Goal: Task Accomplishment & Management: Use online tool/utility

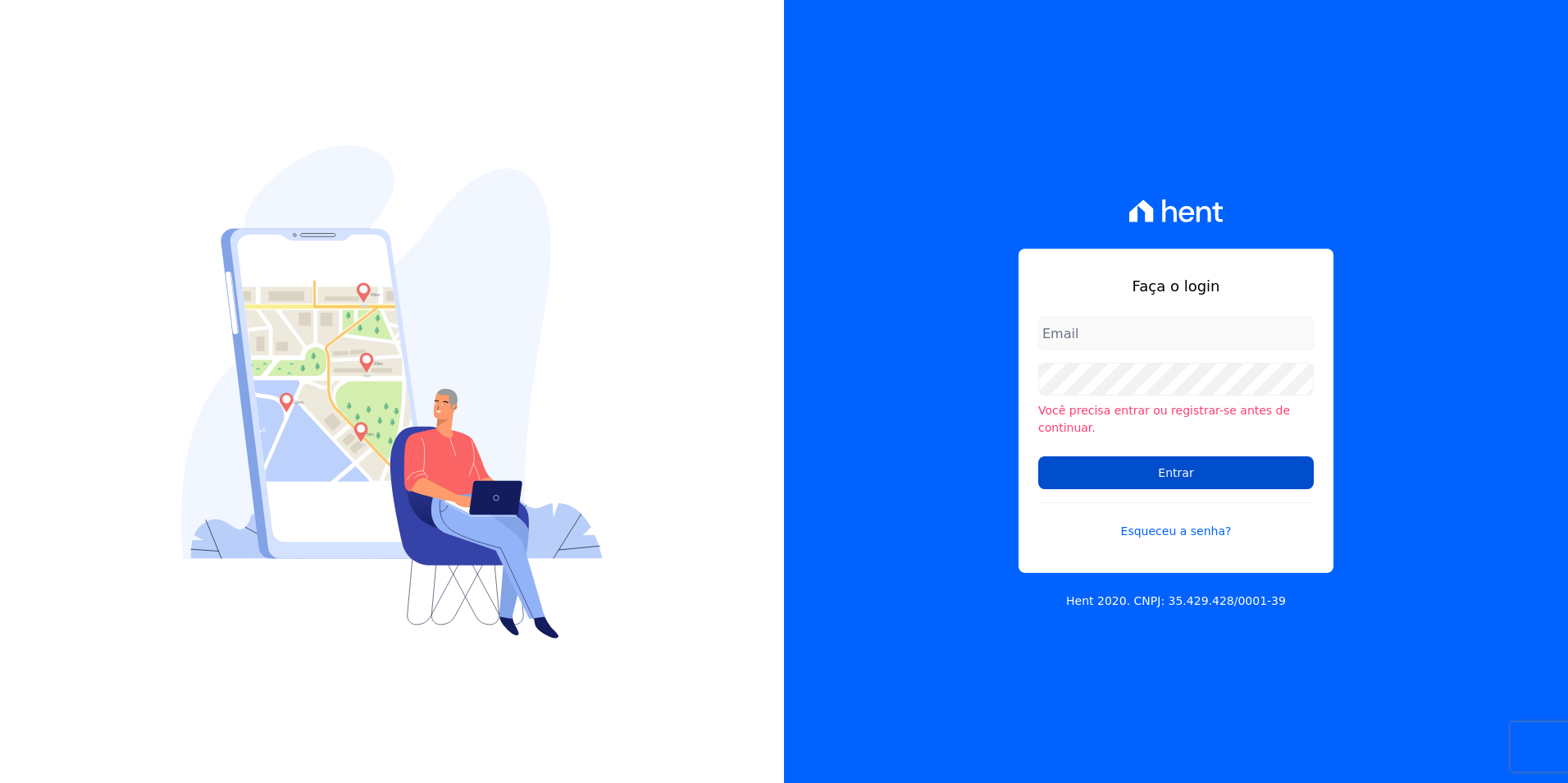
type input "michele.araujo@dc4.com.br"
click at [1141, 459] on input "Entrar" at bounding box center [1176, 473] width 276 height 33
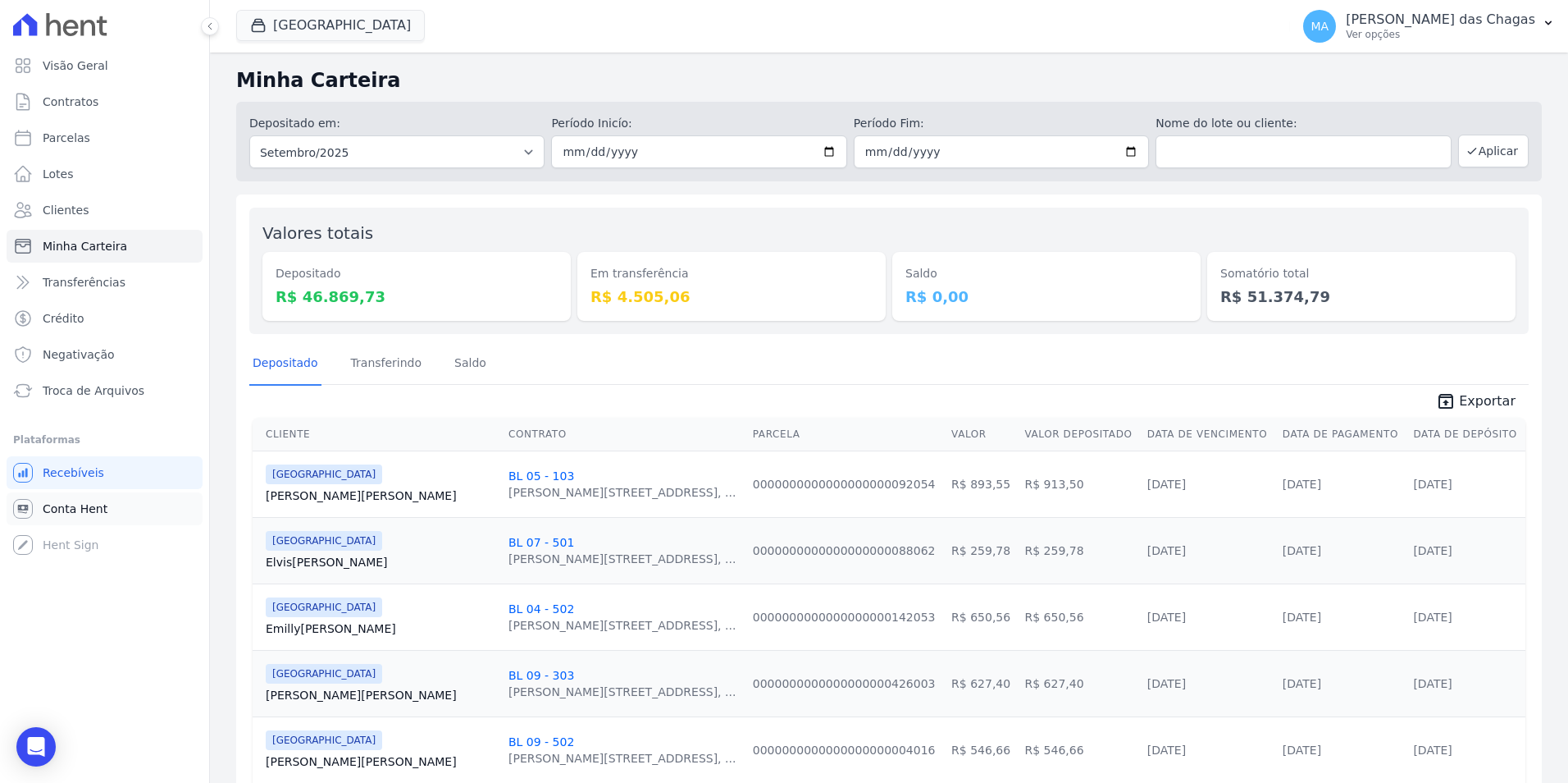
click at [56, 502] on span "Conta Hent" at bounding box center [74, 509] width 64 height 16
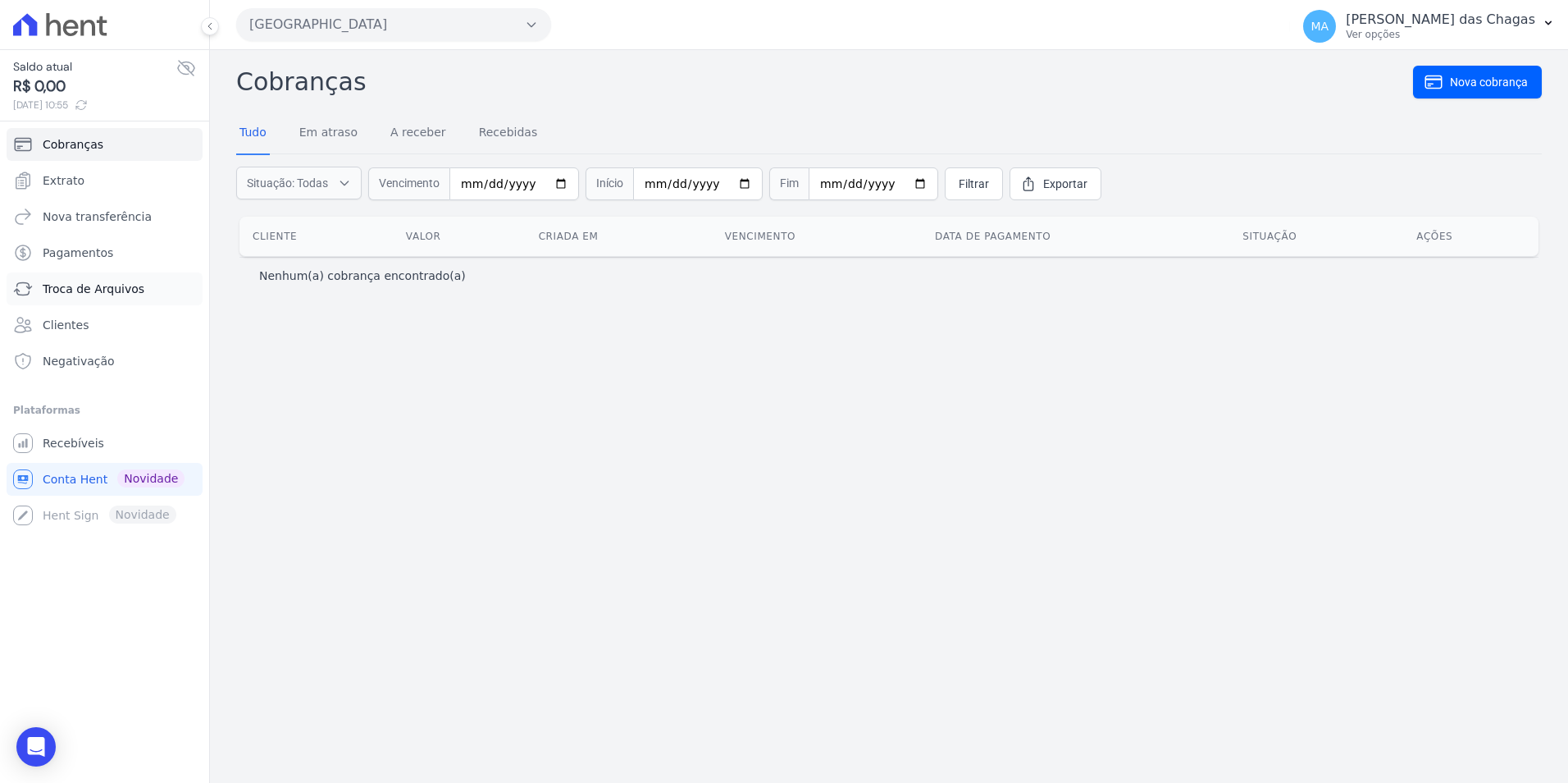
click at [99, 296] on span "Troca de Arquivos" at bounding box center [93, 289] width 102 height 16
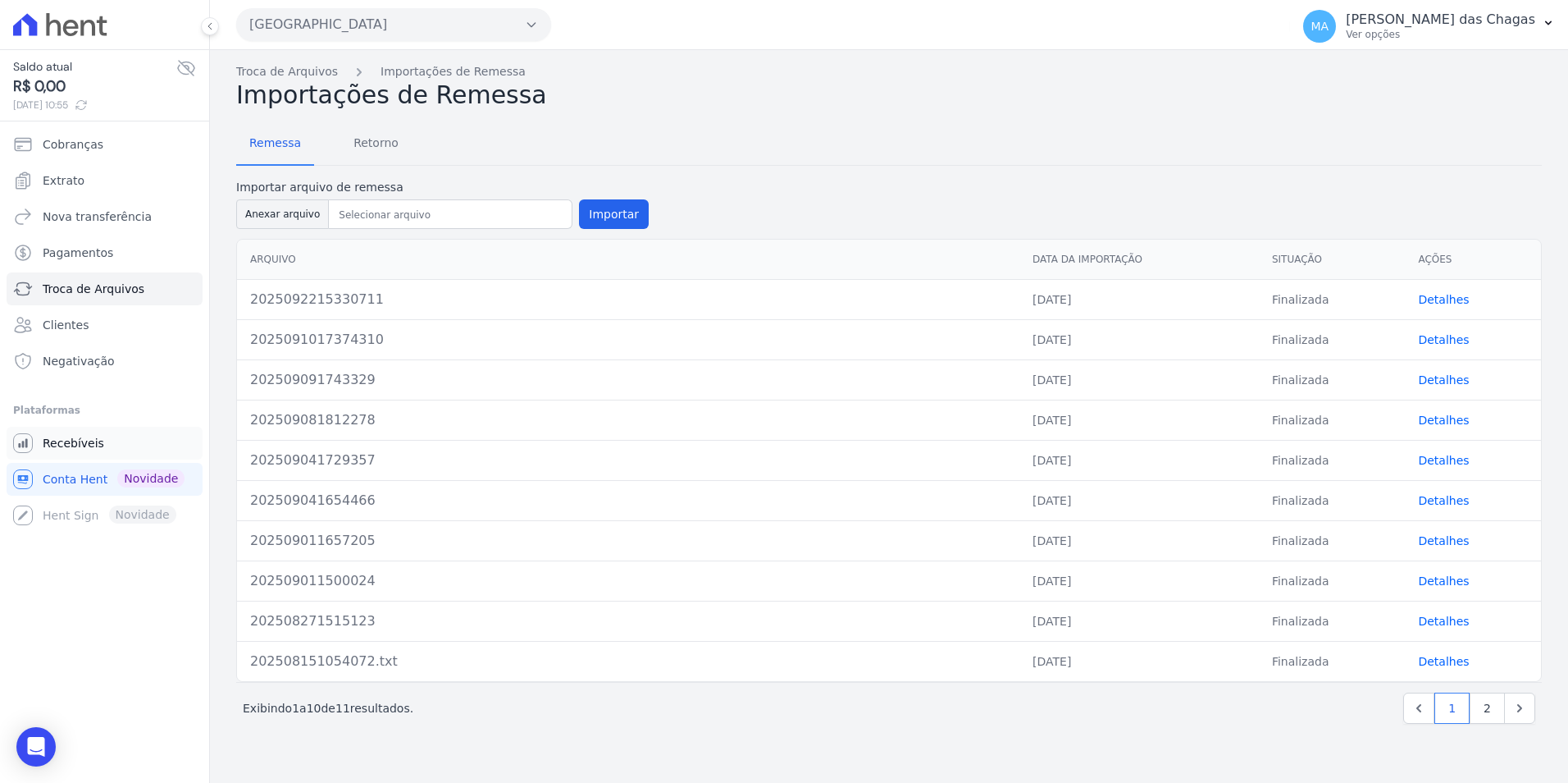
click at [58, 450] on span "Recebíveis" at bounding box center [73, 443] width 62 height 16
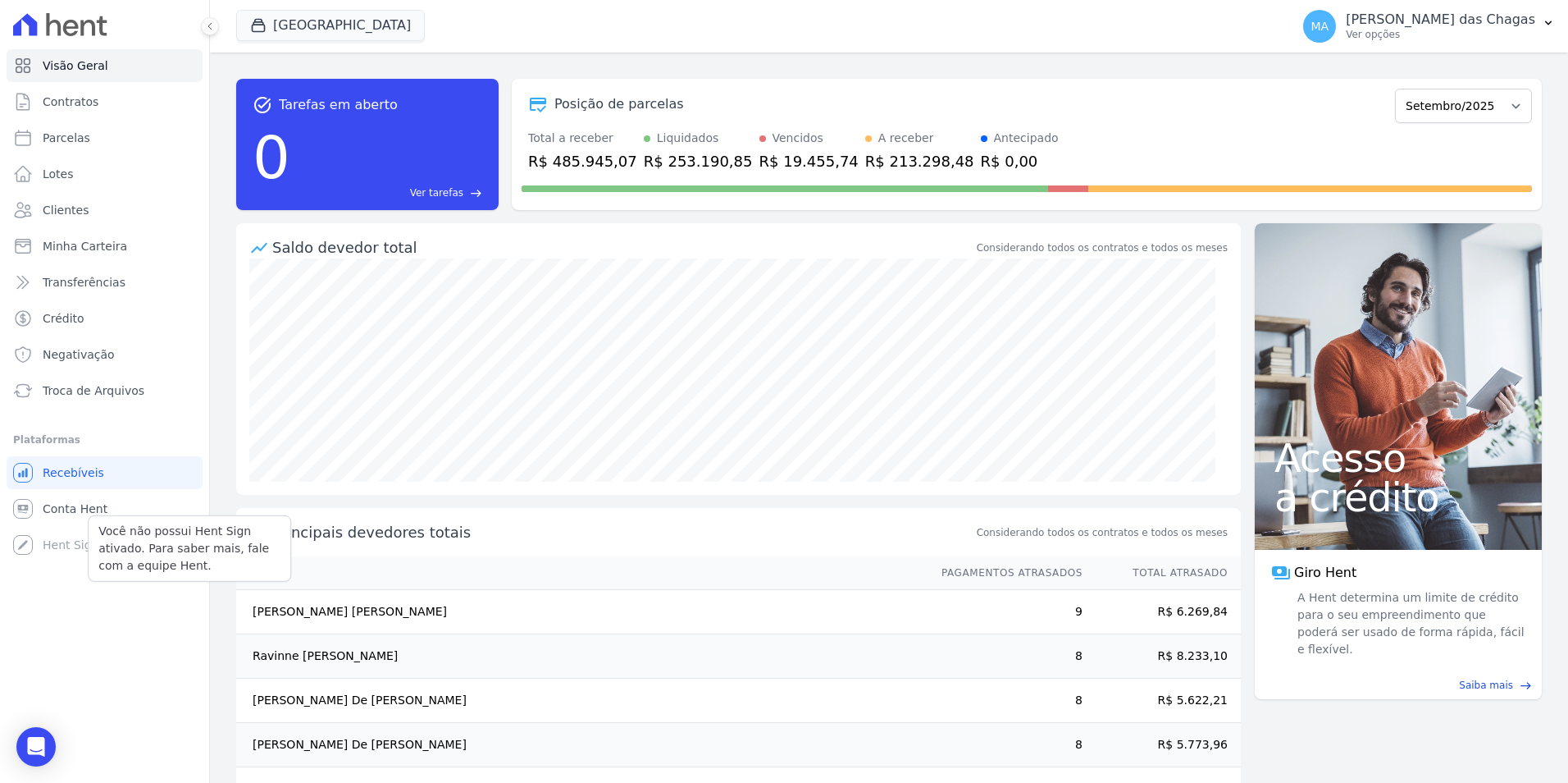
click at [76, 541] on div "Você não possui Hent Sign ativado. Para saber mais, fale com a equipe Hent. Hen…" at bounding box center [104, 544] width 196 height 33
click at [74, 497] on link "Conta Hent" at bounding box center [104, 509] width 196 height 33
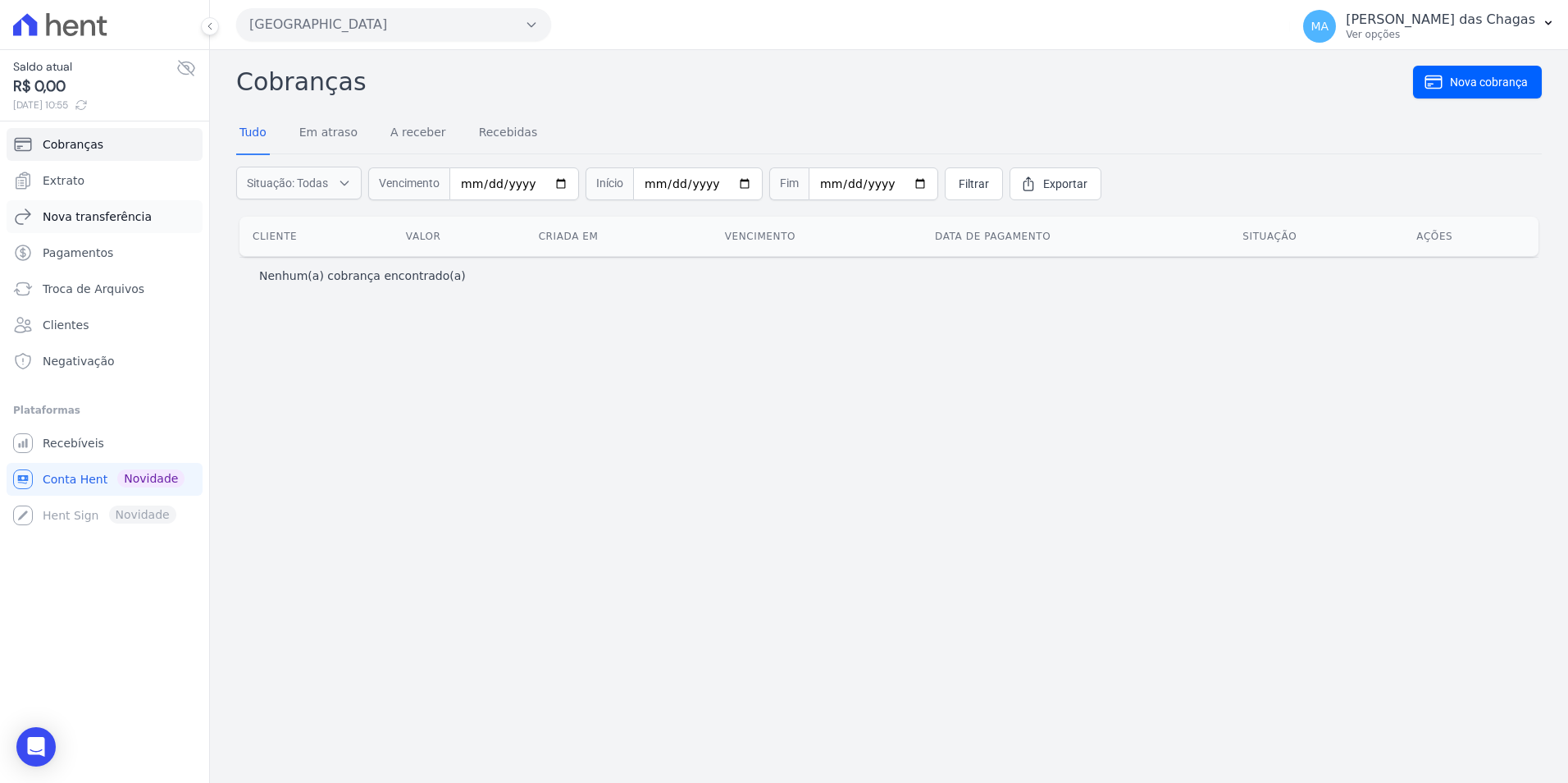
click at [114, 215] on span "Nova transferência" at bounding box center [97, 217] width 109 height 16
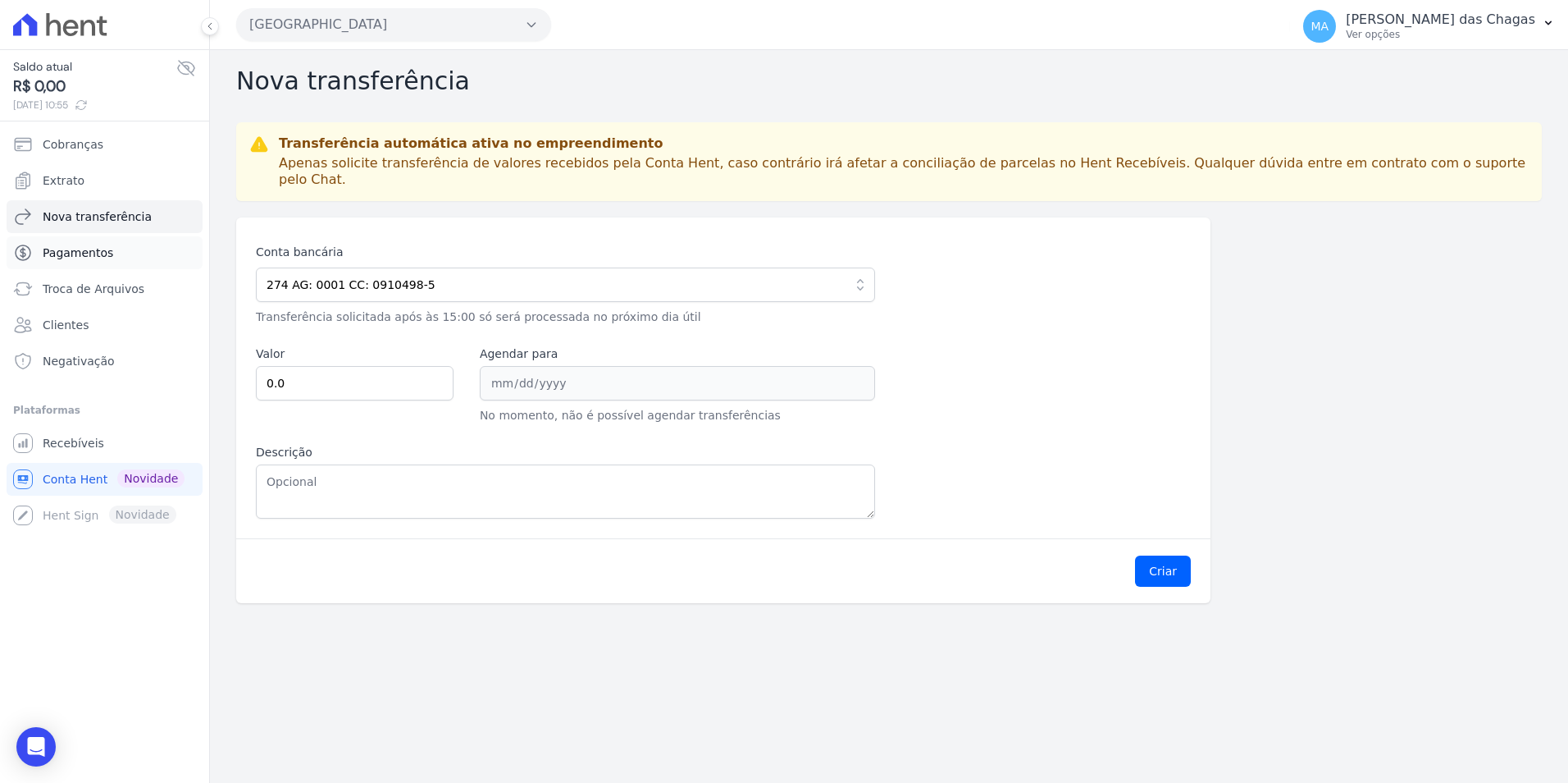
click at [79, 253] on span "Pagamentos" at bounding box center [78, 252] width 71 height 16
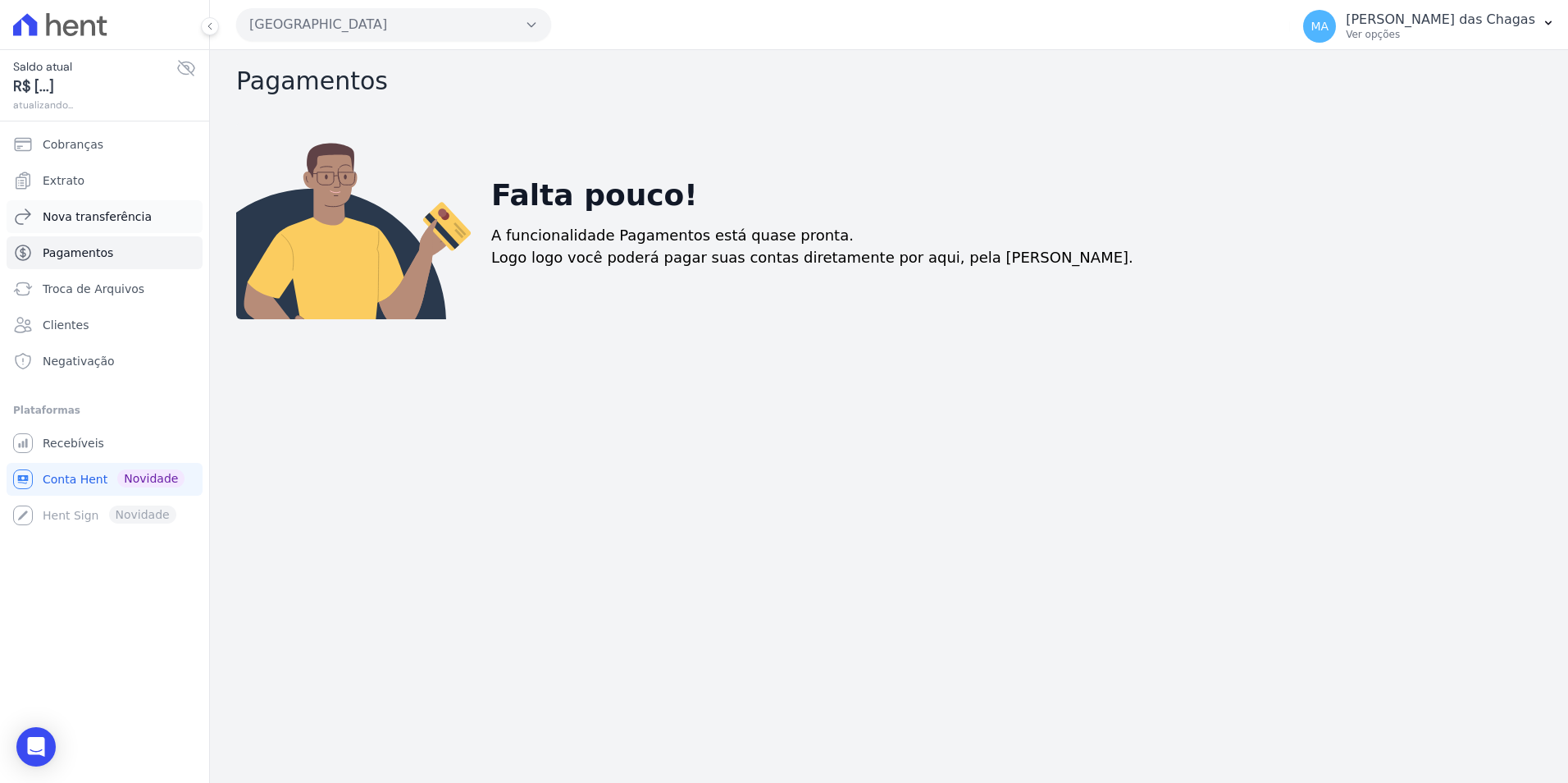
click at [99, 232] on link "Nova transferência" at bounding box center [104, 217] width 196 height 33
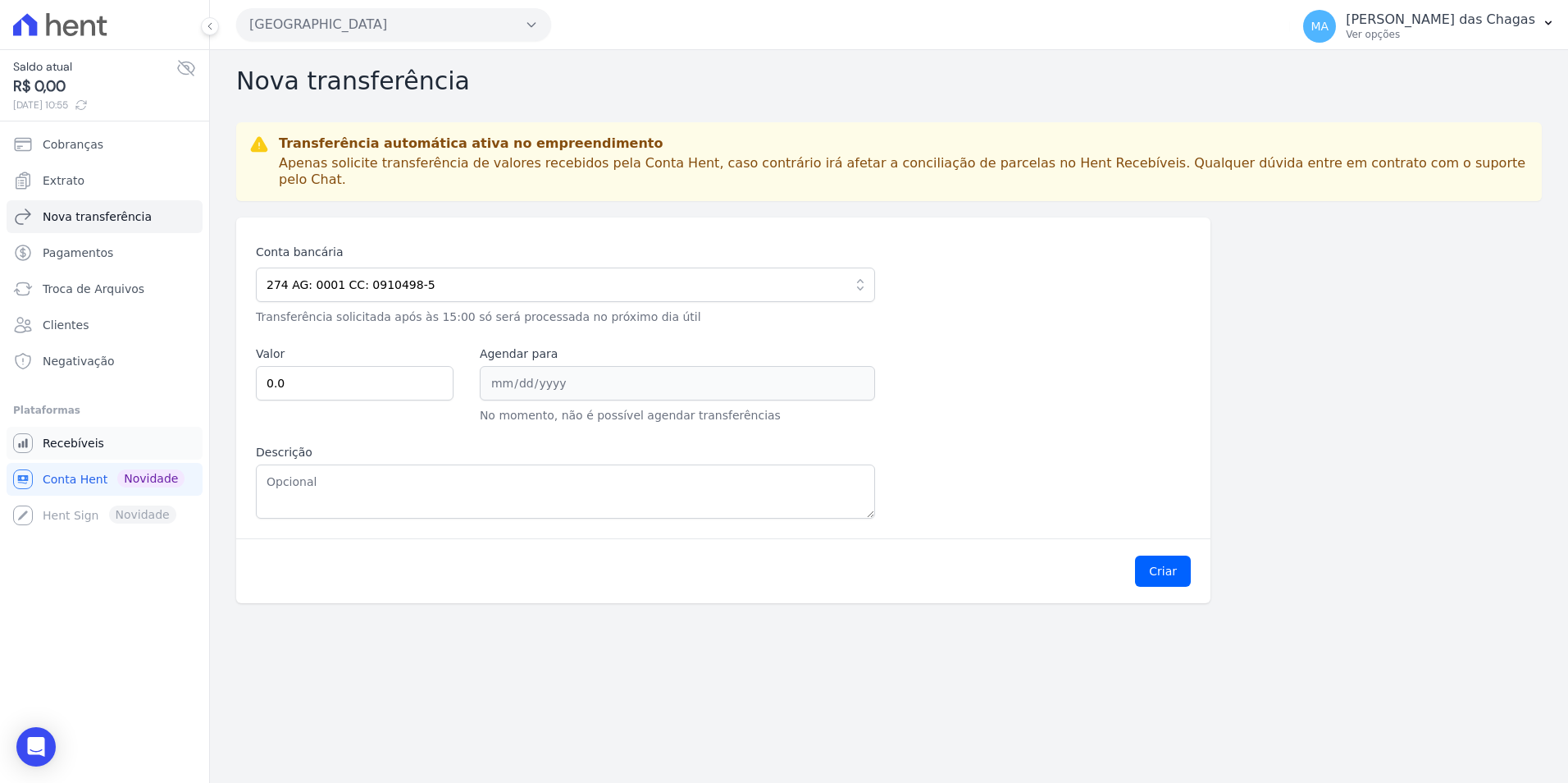
click at [55, 456] on link "Recebíveis" at bounding box center [104, 443] width 196 height 33
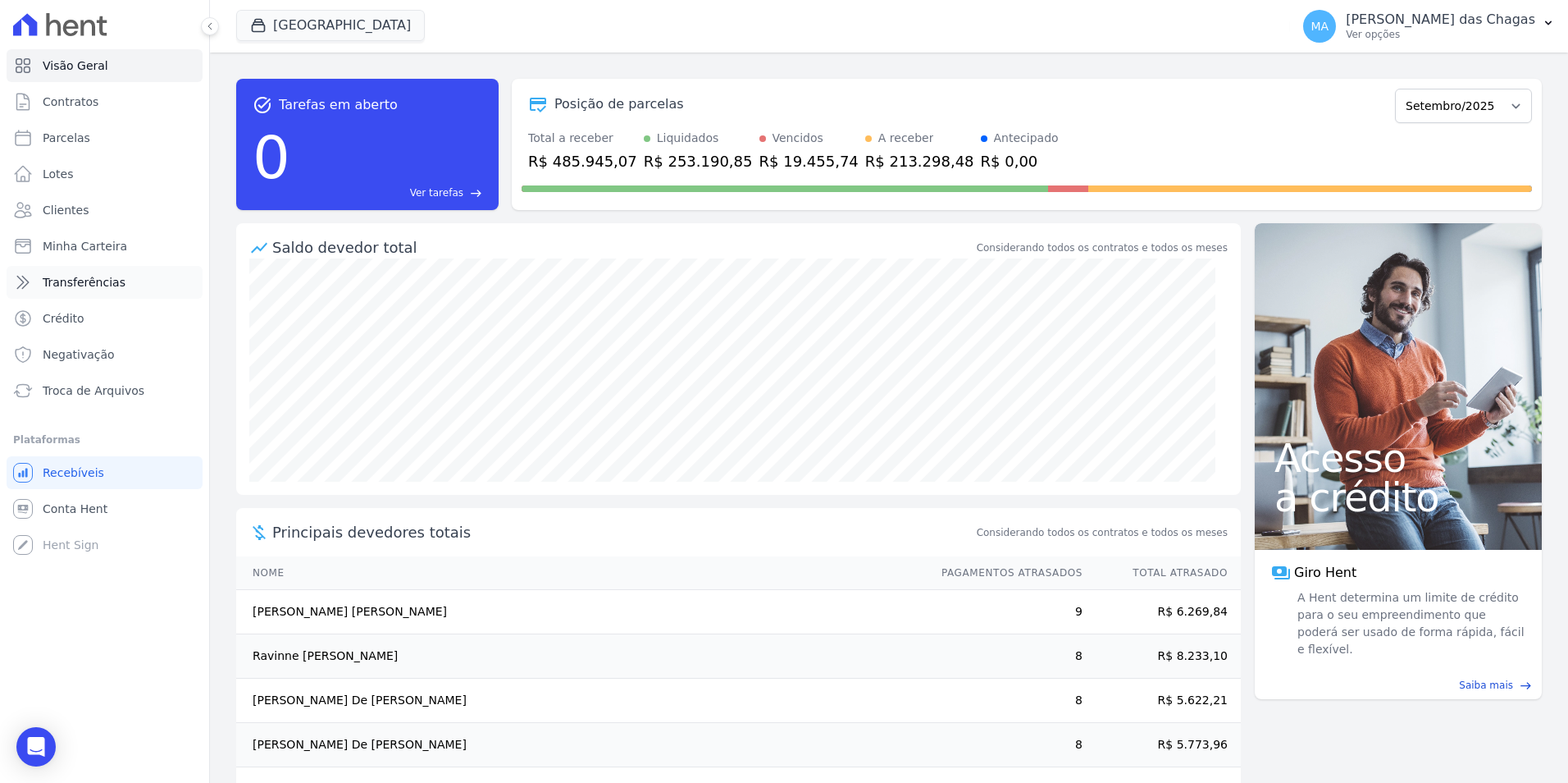
click at [92, 282] on span "Transferências" at bounding box center [83, 282] width 83 height 16
